Goal: Information Seeking & Learning: Learn about a topic

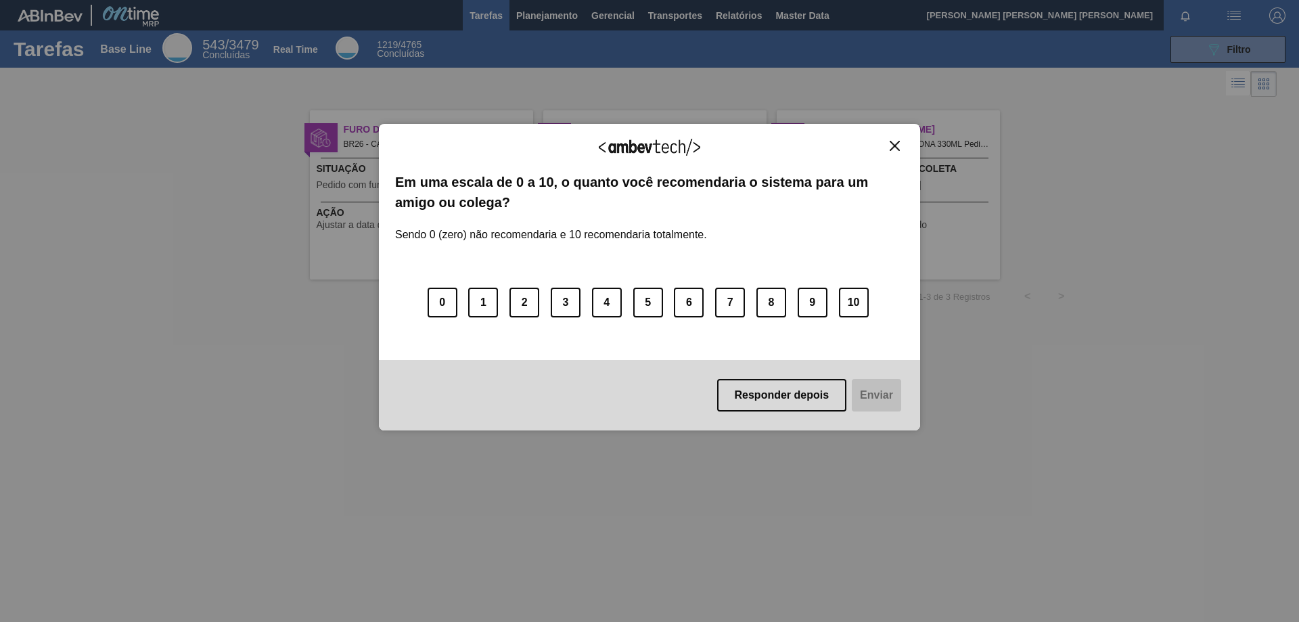
click at [892, 145] on img "Close" at bounding box center [894, 146] width 10 height 10
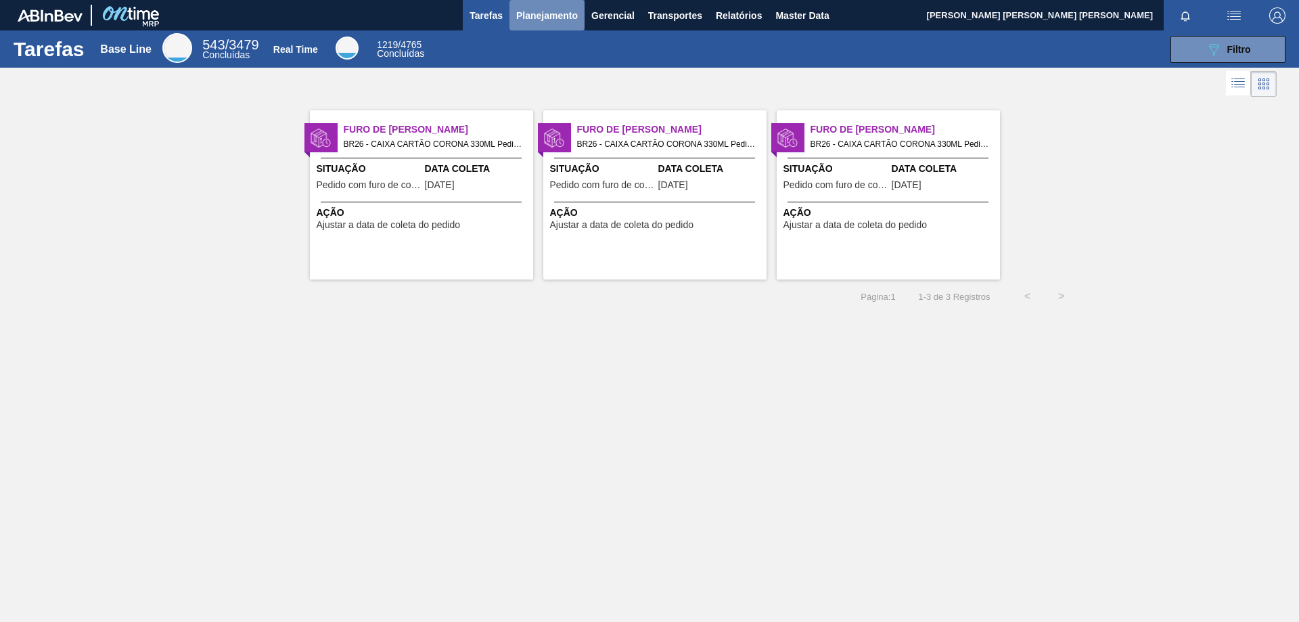
click at [541, 5] on button "Planejamento" at bounding box center [546, 15] width 75 height 30
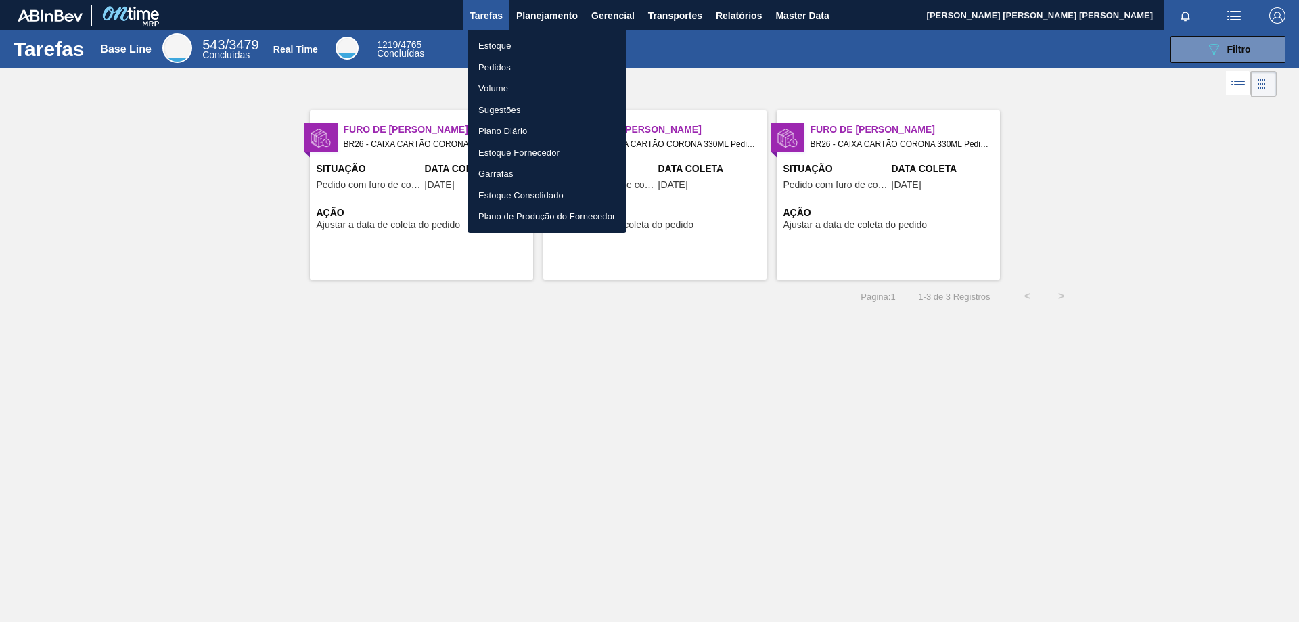
click at [497, 48] on li "Estoque" at bounding box center [546, 46] width 159 height 22
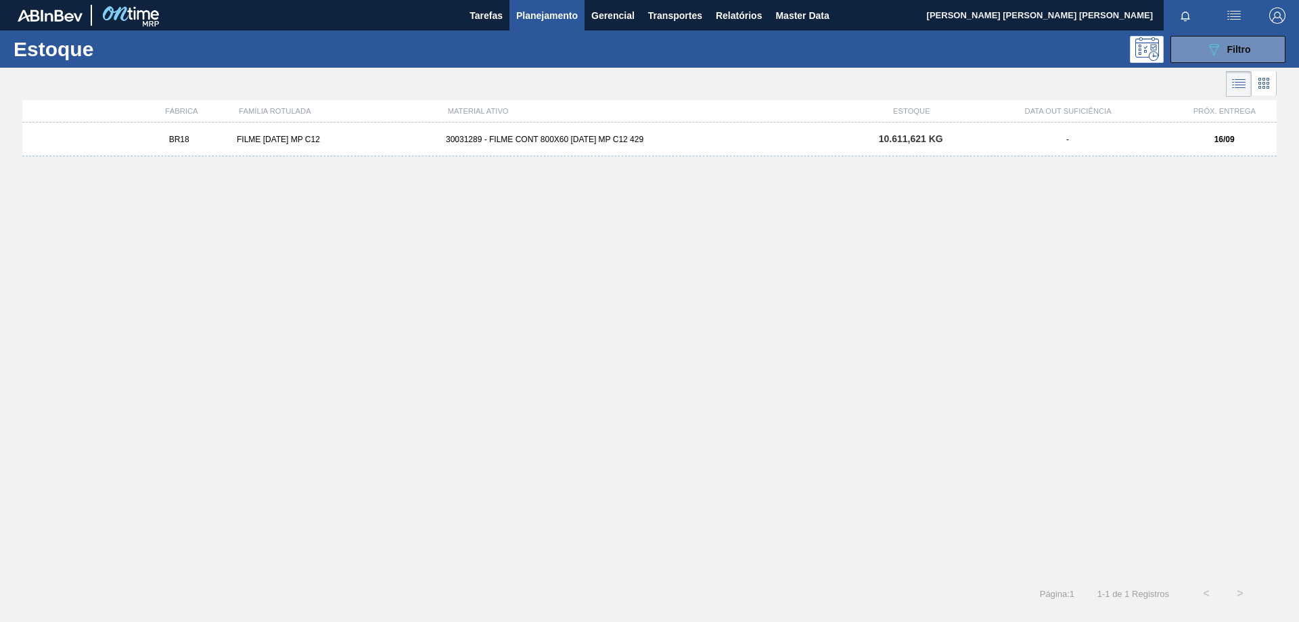
click at [599, 135] on div "30031289 - FILME CONT 800X60 BC 473 MP C12 429" at bounding box center [649, 139] width 418 height 9
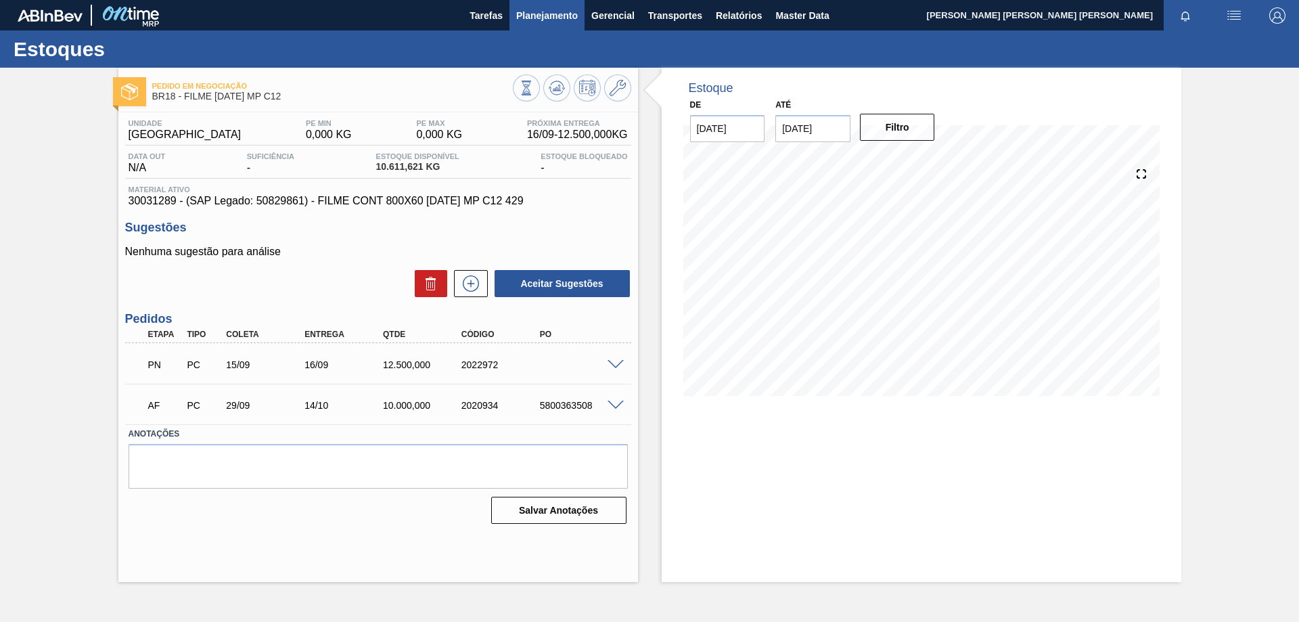
click at [553, 21] on span "Planejamento" at bounding box center [547, 15] width 62 height 16
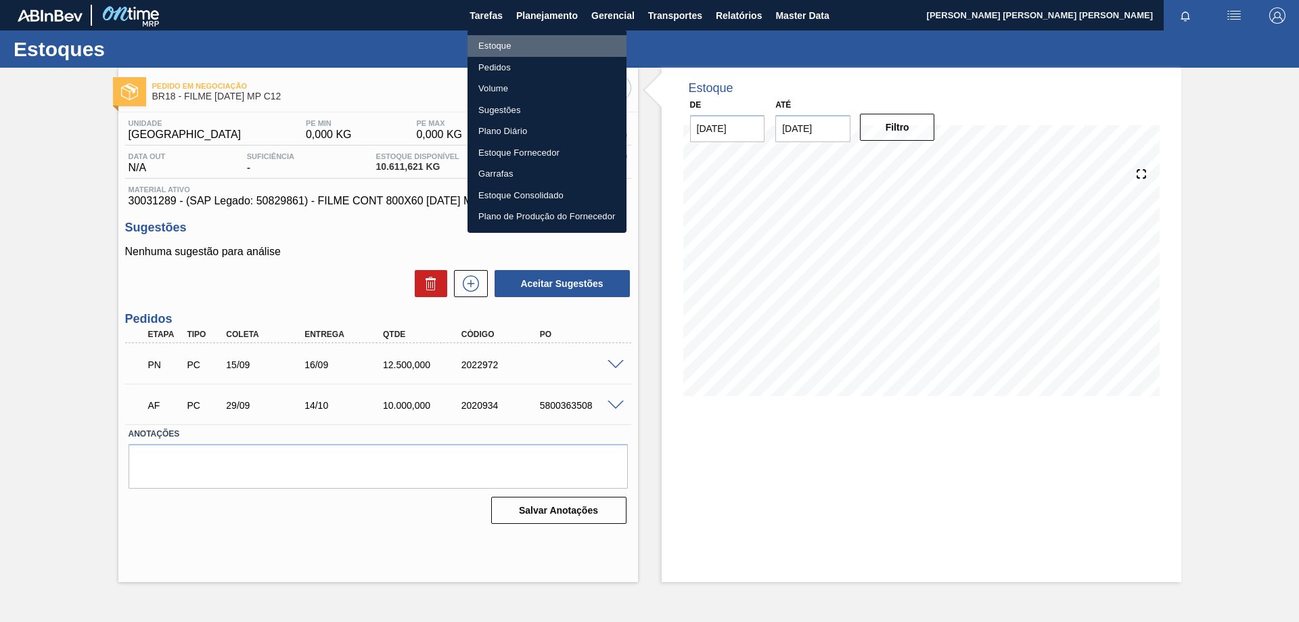
click at [505, 45] on li "Estoque" at bounding box center [546, 46] width 159 height 22
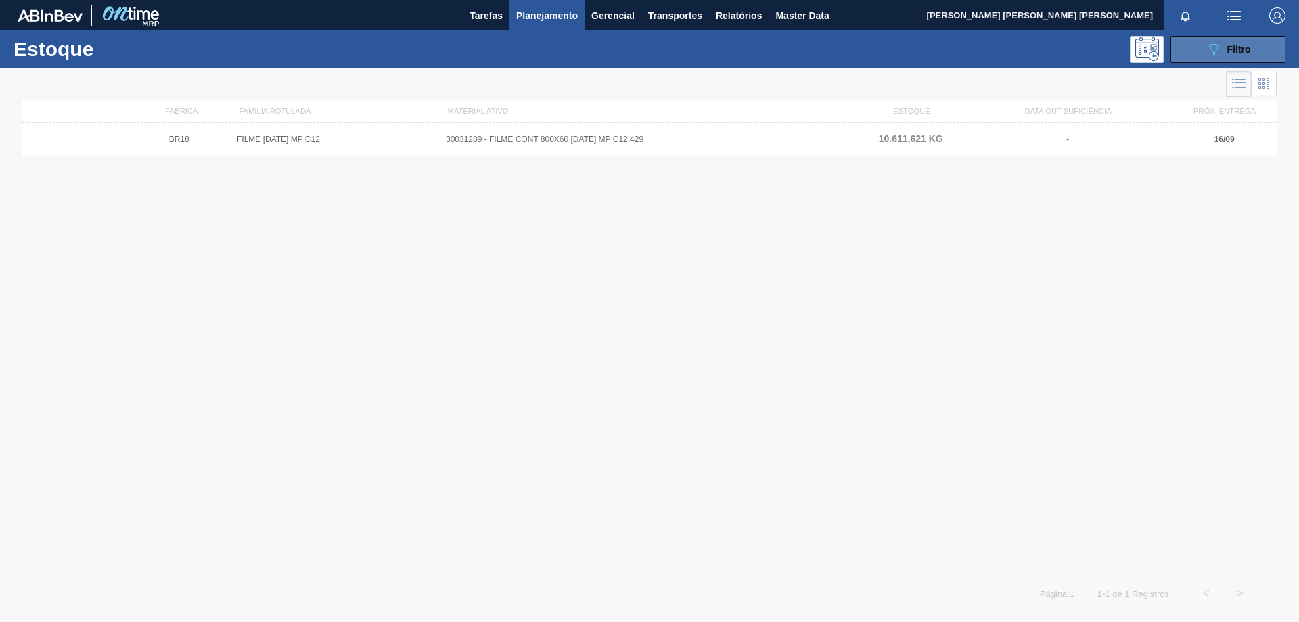
click at [1194, 54] on button "089F7B8B-B2A5-4AFE-B5C0-19BA573D28AC Filtro" at bounding box center [1227, 49] width 115 height 27
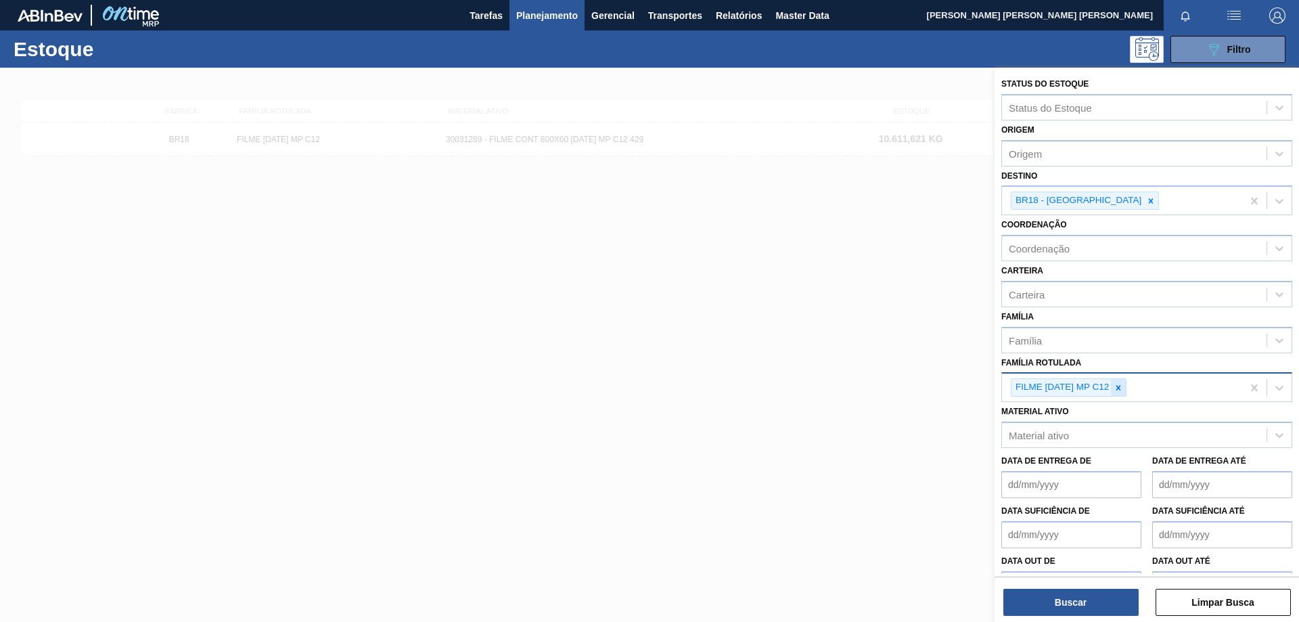
click at [1116, 388] on icon at bounding box center [1117, 387] width 9 height 9
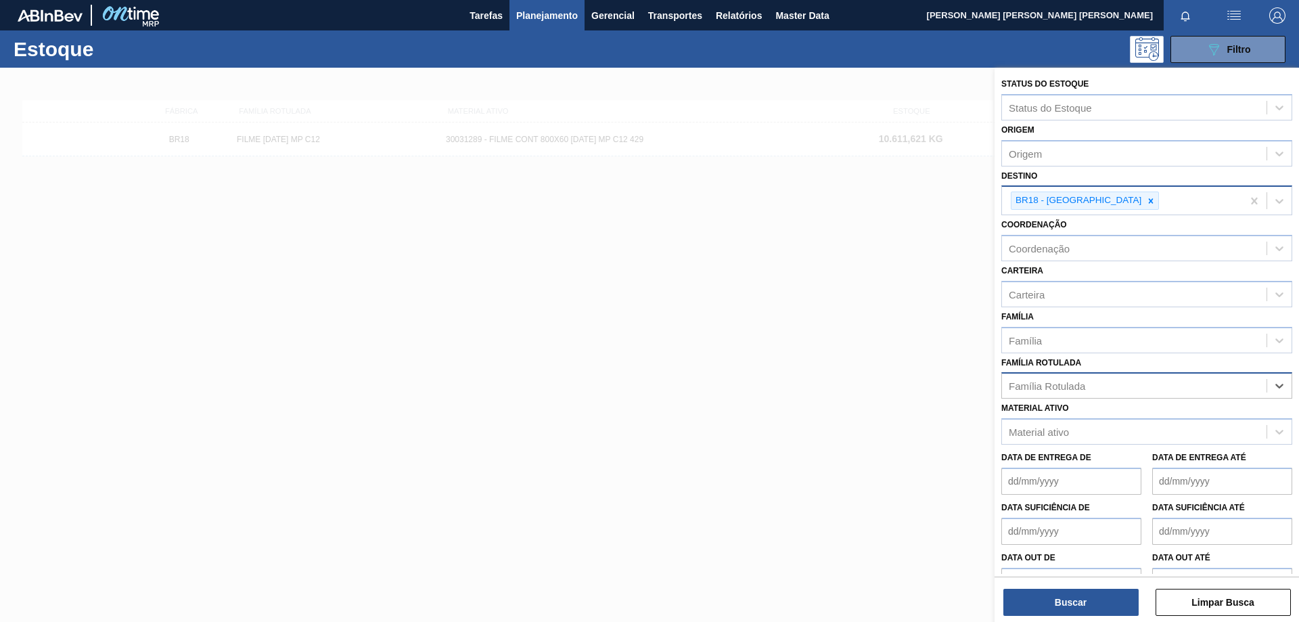
click at [1146, 202] on icon at bounding box center [1150, 200] width 9 height 9
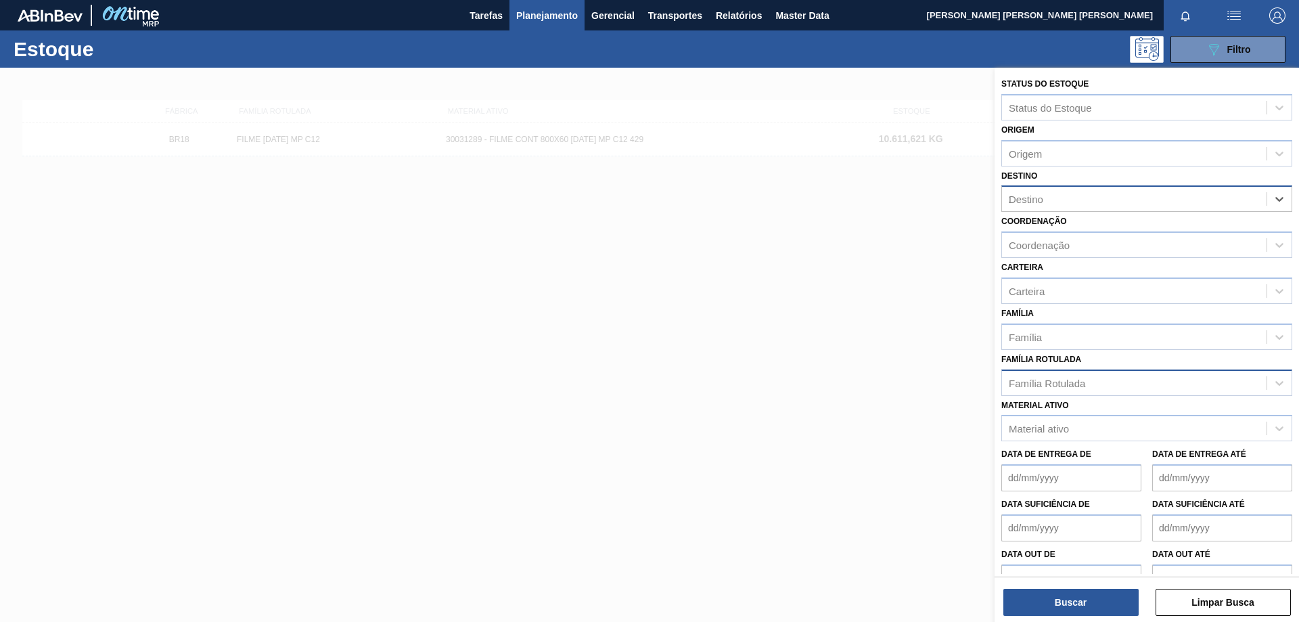
type input "26"
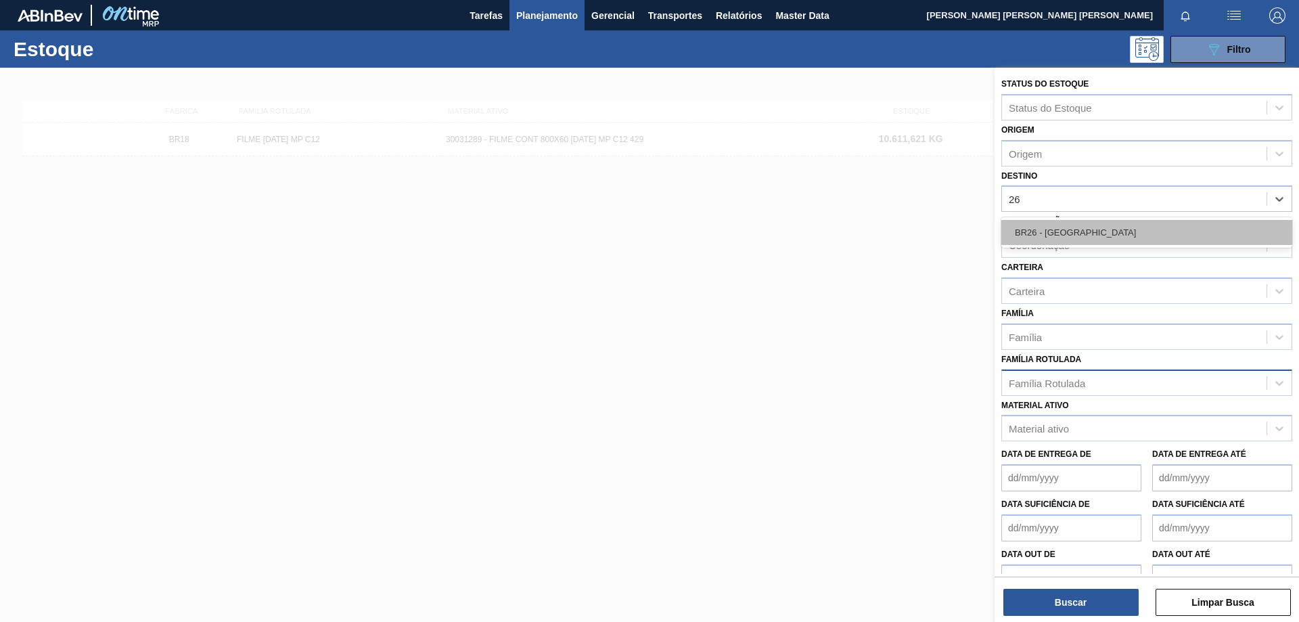
click at [1075, 227] on div "BR26 - Uberlândia" at bounding box center [1146, 232] width 291 height 25
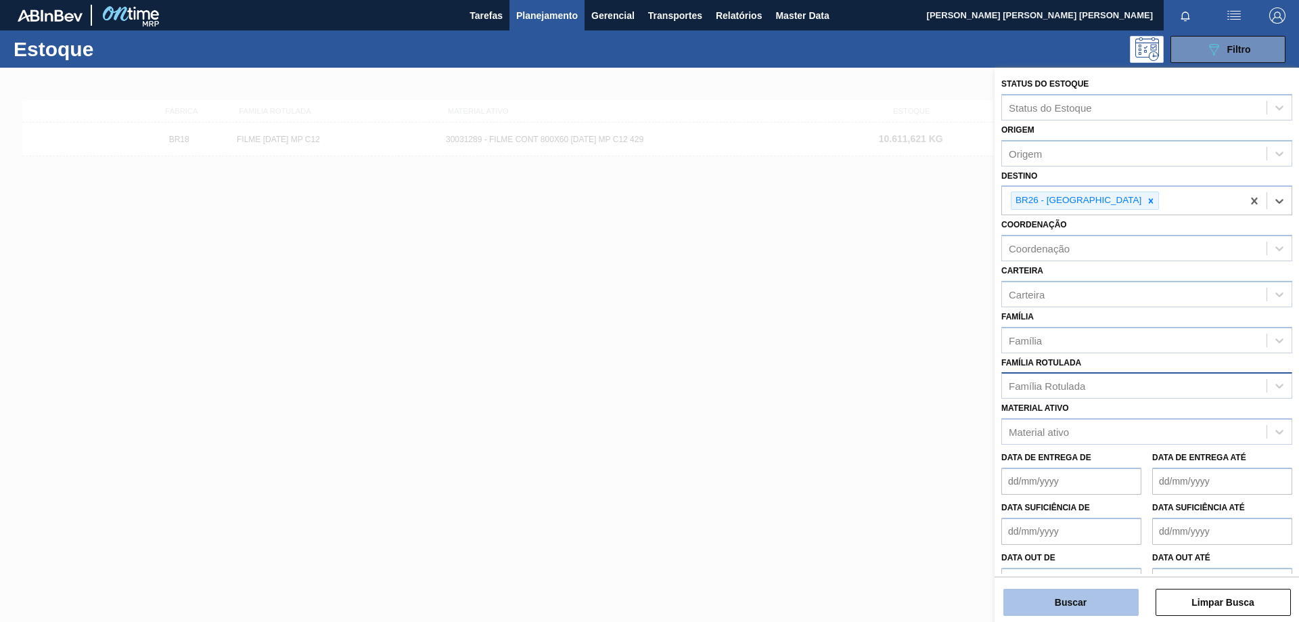
click at [1079, 603] on button "Buscar" at bounding box center [1070, 601] width 135 height 27
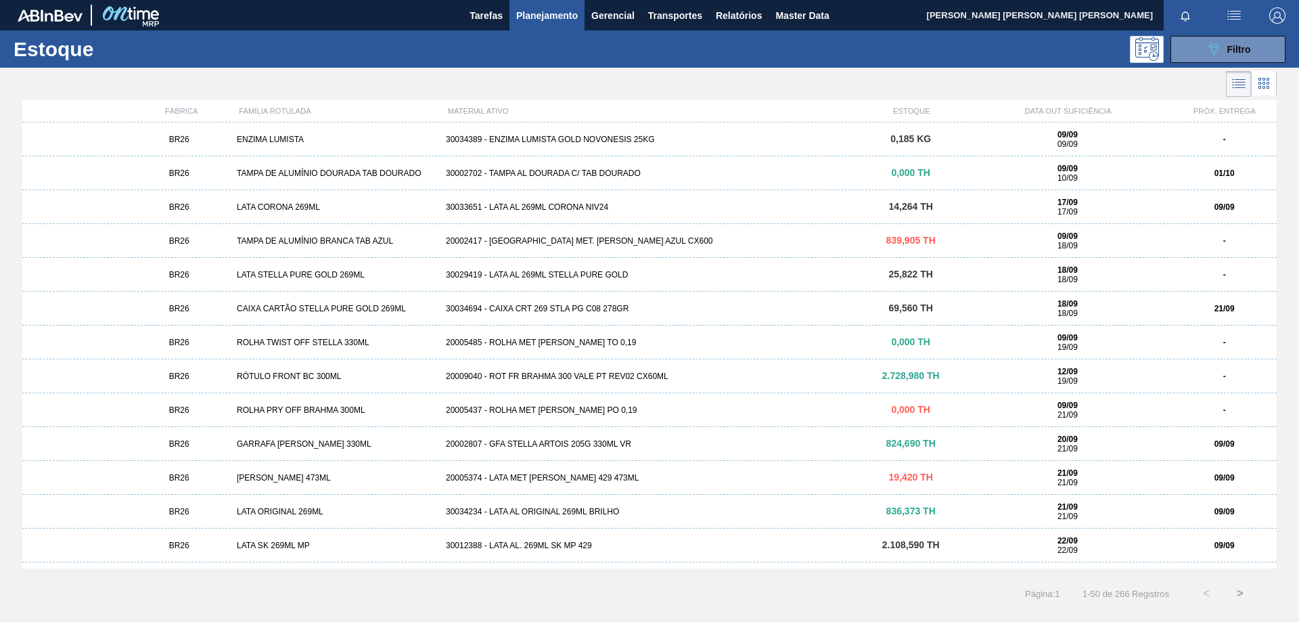
click at [350, 374] on div "RÓTULO FRONT BC 300ML" at bounding box center [335, 375] width 209 height 9
